Goal: Transaction & Acquisition: Download file/media

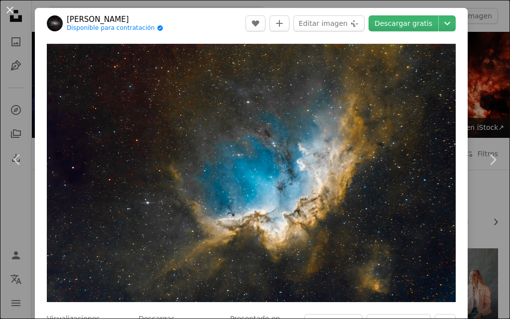
scroll to position [547, 0]
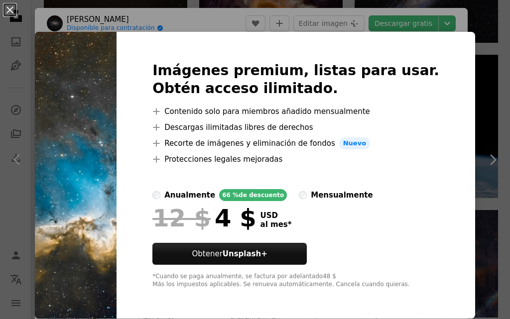
click at [425, 25] on div "An X shape Imágenes premium, listas para usar. Obtén acceso ilimitado. A plus s…" at bounding box center [255, 159] width 510 height 319
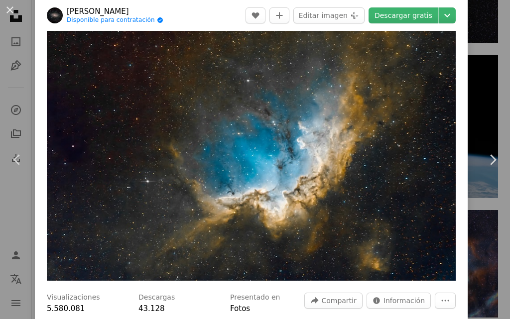
scroll to position [301, 0]
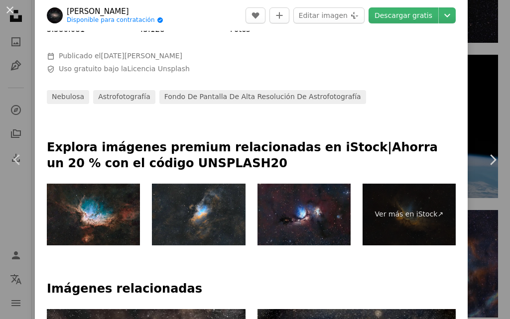
drag, startPoint x: 504, startPoint y: 58, endPoint x: 505, endPoint y: 44, distance: 14.0
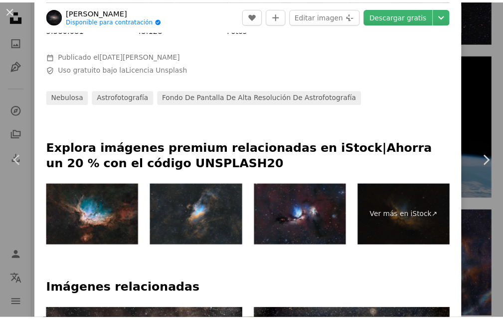
scroll to position [580, 0]
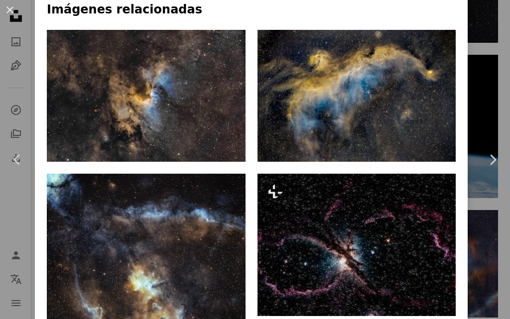
drag, startPoint x: 495, startPoint y: 59, endPoint x: 494, endPoint y: 70, distance: 10.5
click at [494, 70] on div "An X shape Chevron left Chevron right [PERSON_NAME] Disponible para contratació…" at bounding box center [255, 159] width 510 height 319
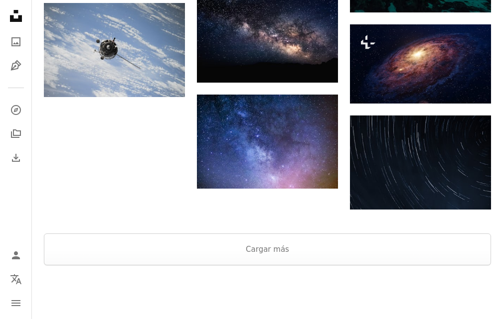
scroll to position [2022, 0]
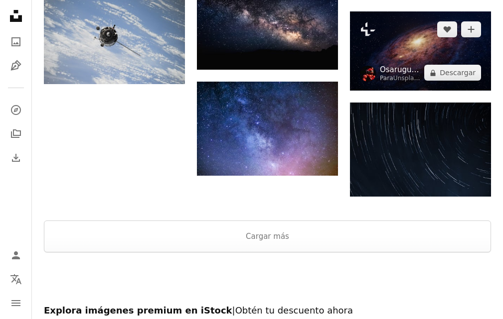
click at [407, 67] on link "Osarugue Igbinoba" at bounding box center [400, 70] width 40 height 10
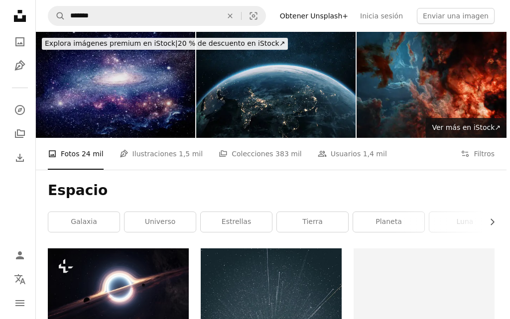
scroll to position [2022, 0]
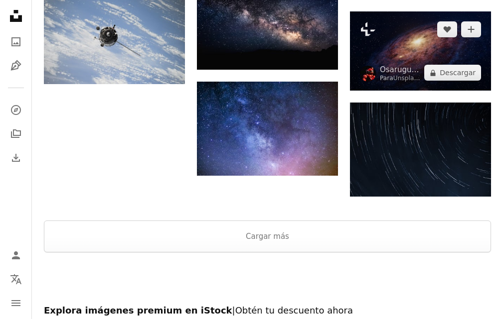
click at [439, 52] on img at bounding box center [420, 50] width 141 height 79
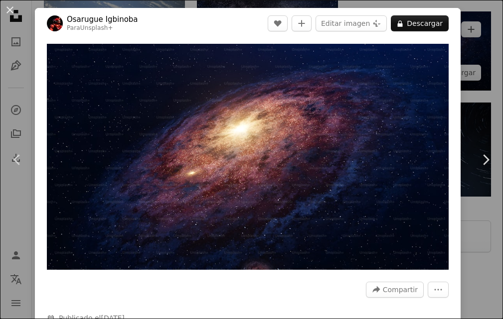
click at [439, 52] on img "Ampliar en esta imagen" at bounding box center [248, 157] width 402 height 226
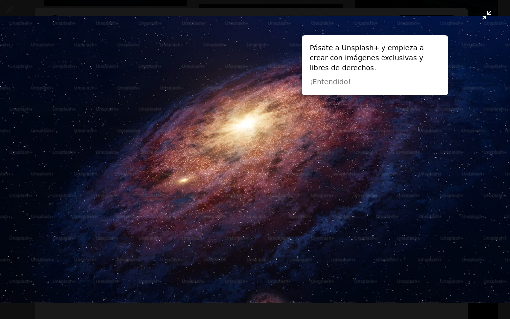
click at [480, 15] on button "Reducir el zoom en esta imagen" at bounding box center [255, 160] width 511 height 320
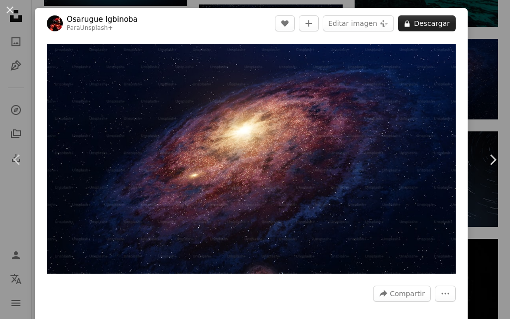
click at [436, 21] on button "A lock Descargar" at bounding box center [427, 23] width 58 height 16
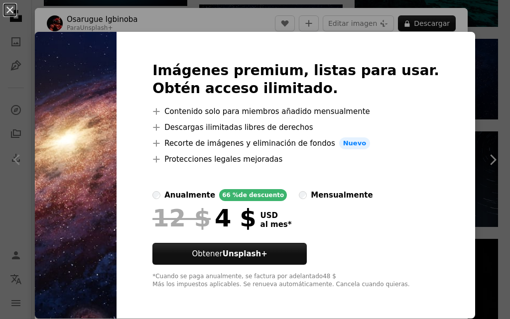
click at [491, 104] on div "An X shape Imágenes premium, listas para usar. Obtén acceso ilimitado. A plus s…" at bounding box center [255, 159] width 510 height 319
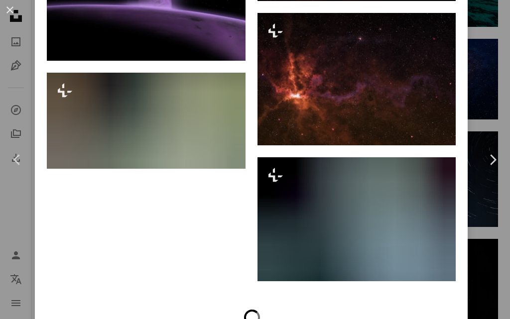
scroll to position [3602, 0]
